Goal: Information Seeking & Learning: Understand process/instructions

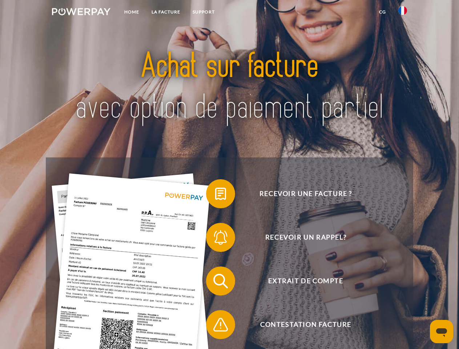
click at [81, 13] on img at bounding box center [81, 11] width 59 height 7
click at [403, 13] on img at bounding box center [403, 10] width 9 height 9
click at [383, 12] on link "CG" at bounding box center [382, 11] width 19 height 13
click at [215, 195] on span at bounding box center [210, 194] width 36 height 36
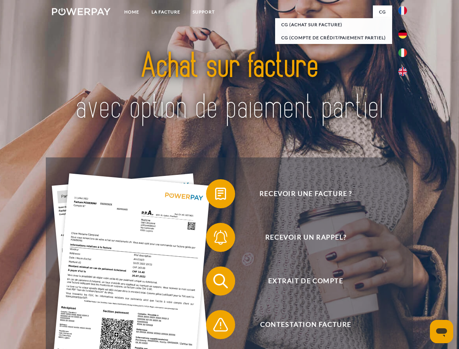
click at [215, 239] on span at bounding box center [210, 237] width 36 height 36
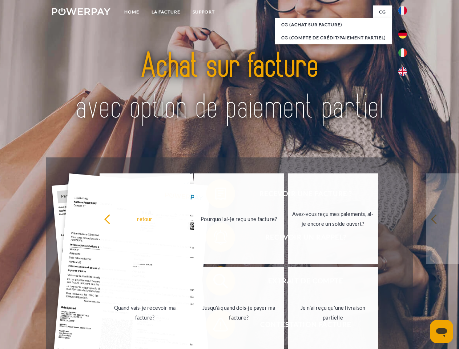
click at [215, 283] on link "Jusqu'à quand dois-je payer ma facture?" at bounding box center [239, 312] width 91 height 91
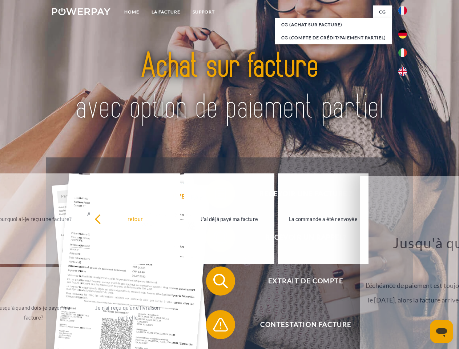
click at [215, 326] on span at bounding box center [210, 325] width 36 height 36
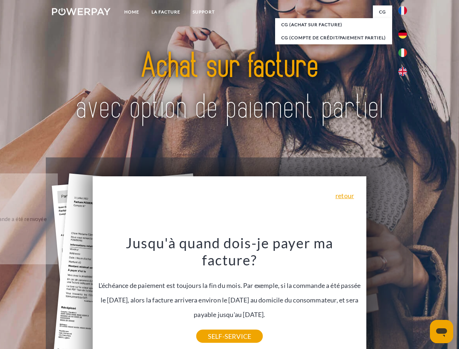
click at [442, 332] on icon "Ouvrir la fenêtre de messagerie" at bounding box center [441, 332] width 11 height 9
